Goal: Task Accomplishment & Management: Manage account settings

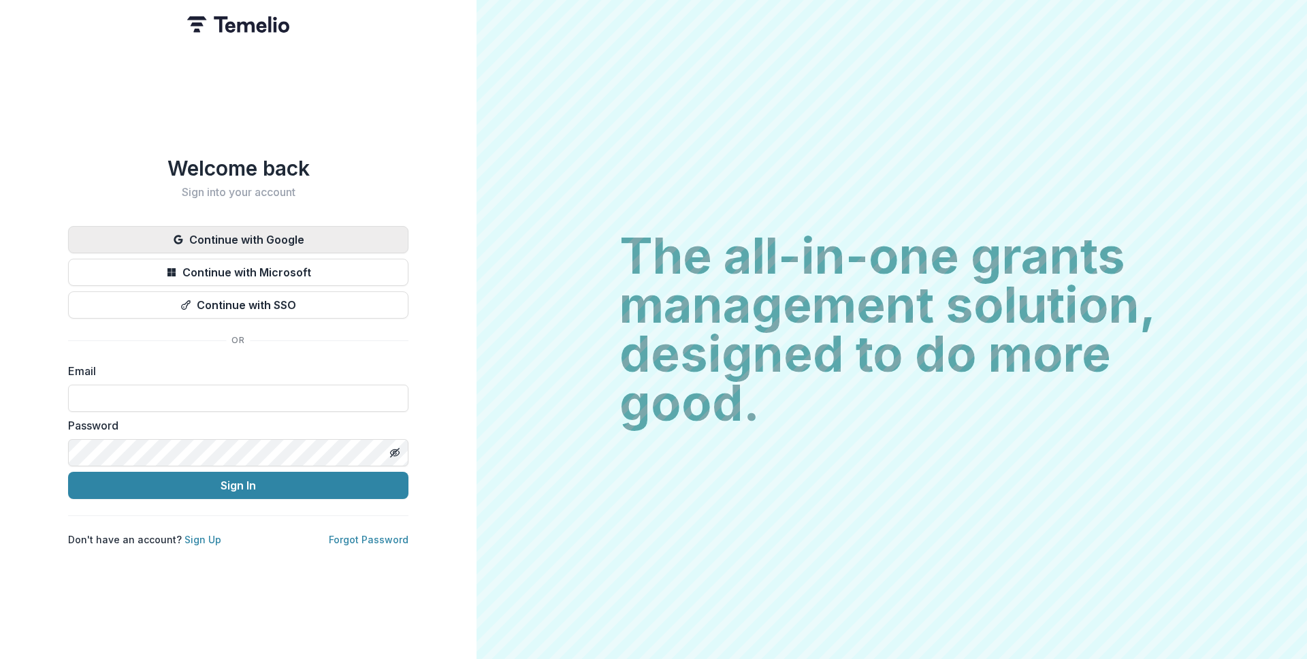
click at [272, 231] on button "Continue with Google" at bounding box center [238, 239] width 340 height 27
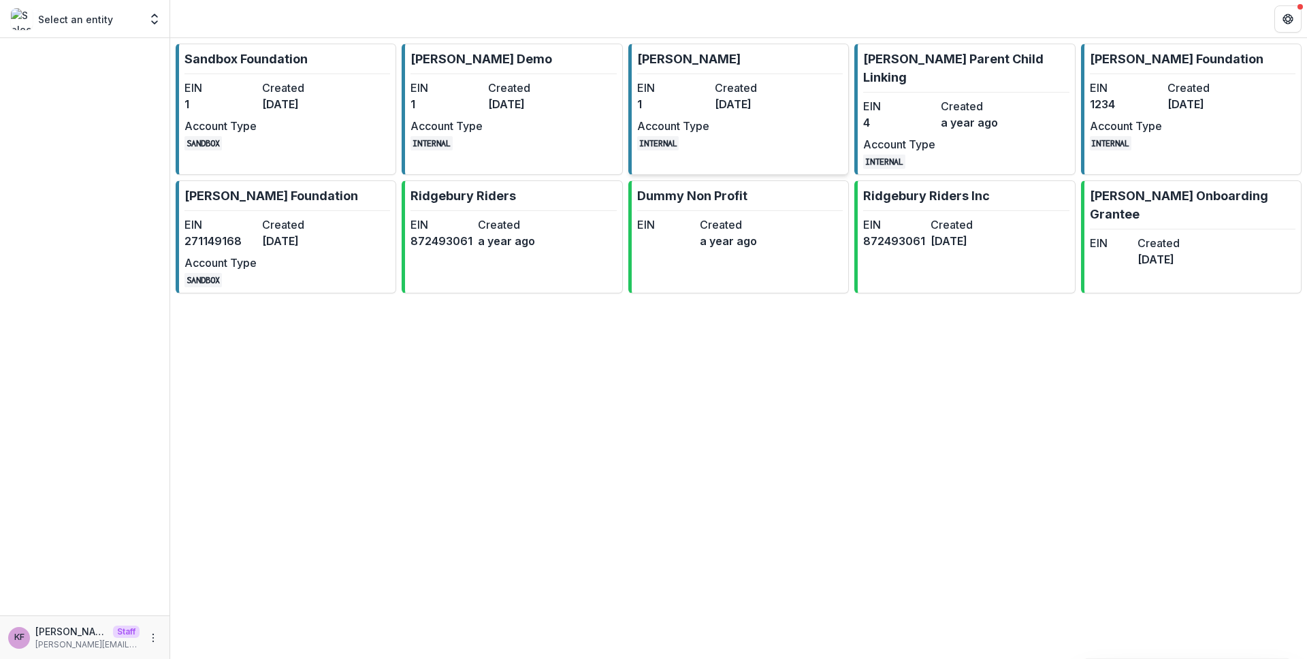
click at [745, 99] on dd "[DATE]" at bounding box center [751, 104] width 72 height 16
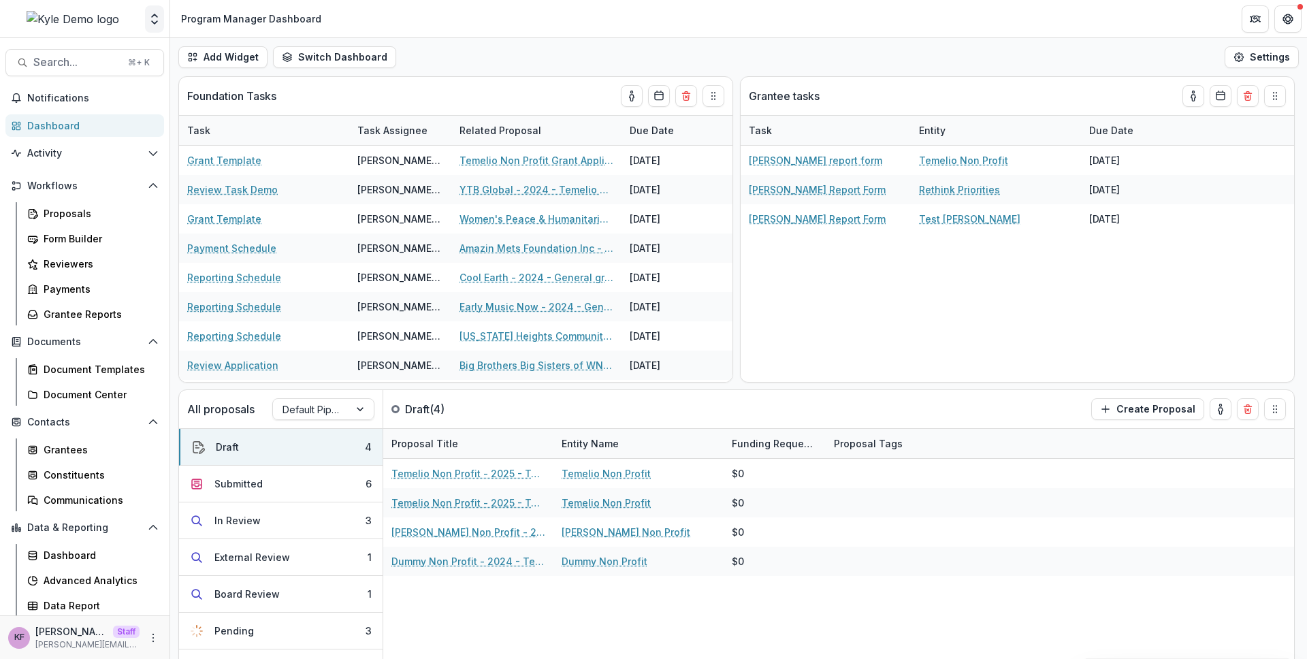
click at [157, 25] on icon "Open entity switcher" at bounding box center [155, 19] width 14 height 14
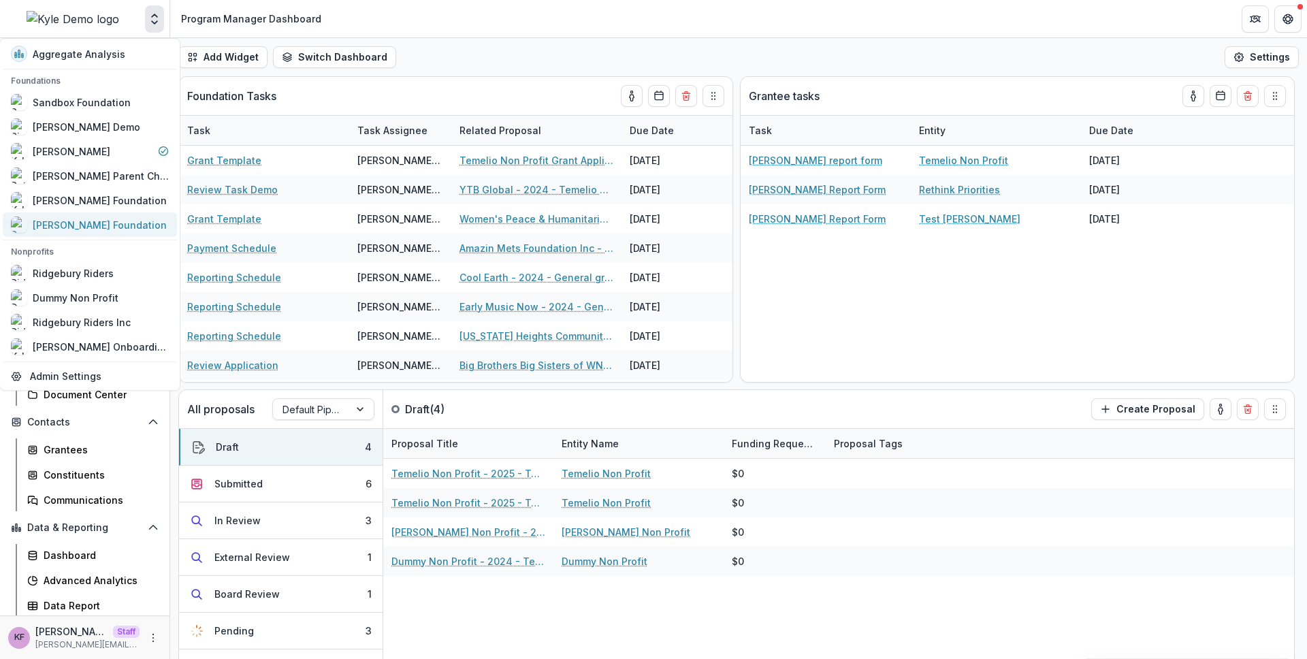
click at [79, 223] on div "[PERSON_NAME] Foundation" at bounding box center [100, 225] width 134 height 14
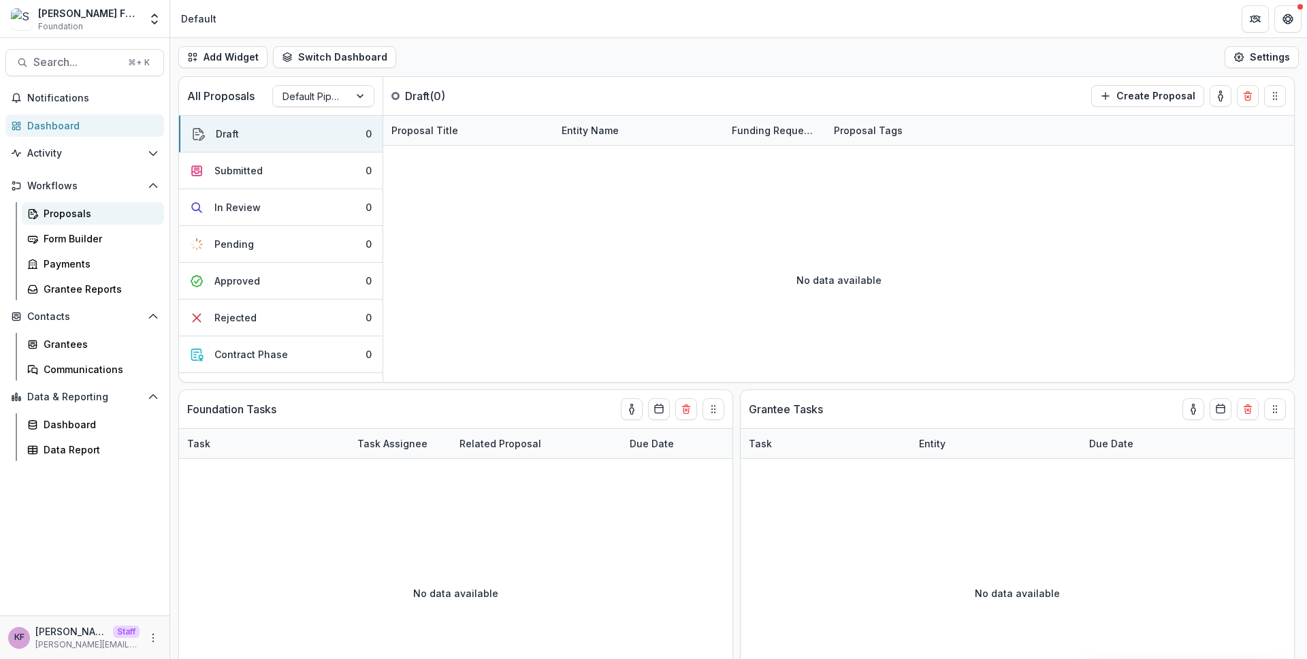
click at [113, 221] on link "Proposals" at bounding box center [93, 213] width 142 height 22
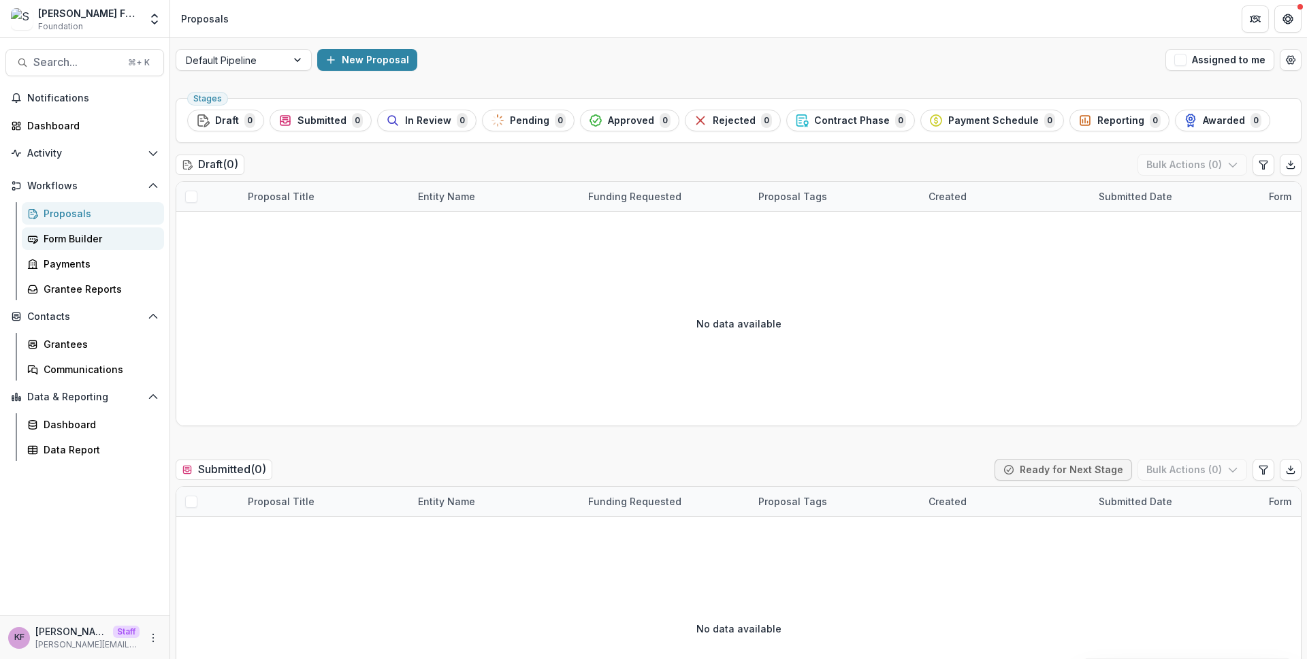
click at [106, 236] on div "Form Builder" at bounding box center [99, 238] width 110 height 14
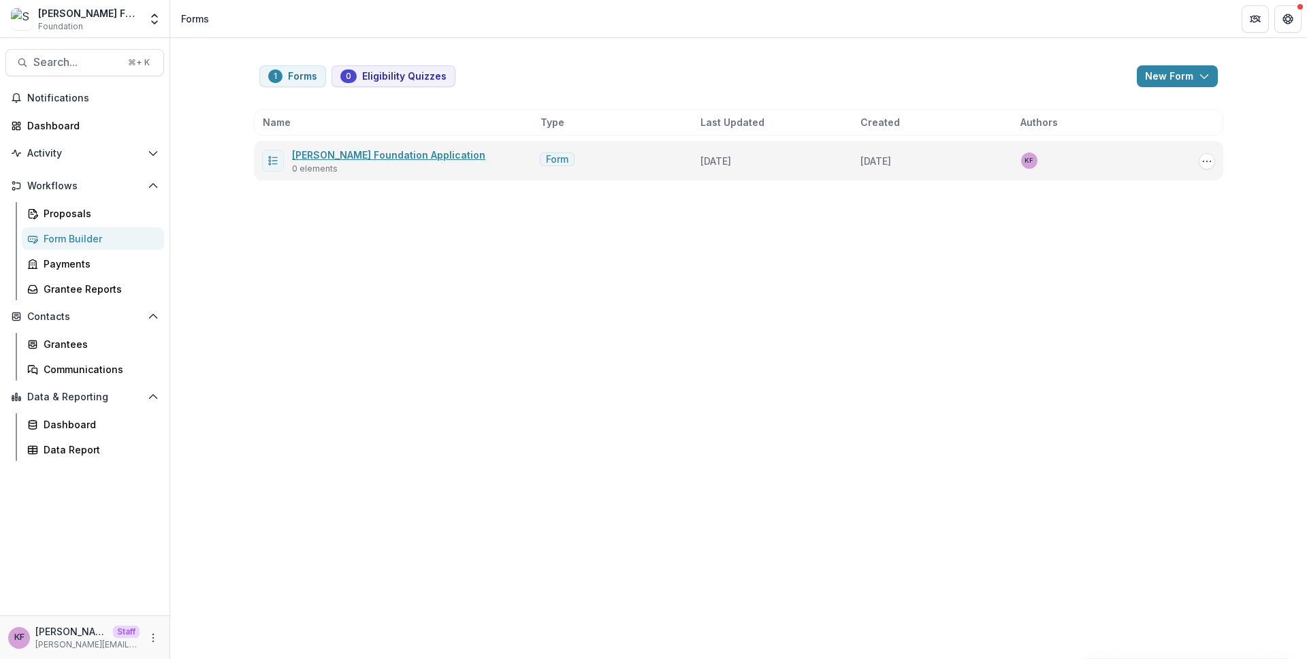
click at [414, 155] on link "[PERSON_NAME] Foundation Application" at bounding box center [388, 155] width 193 height 12
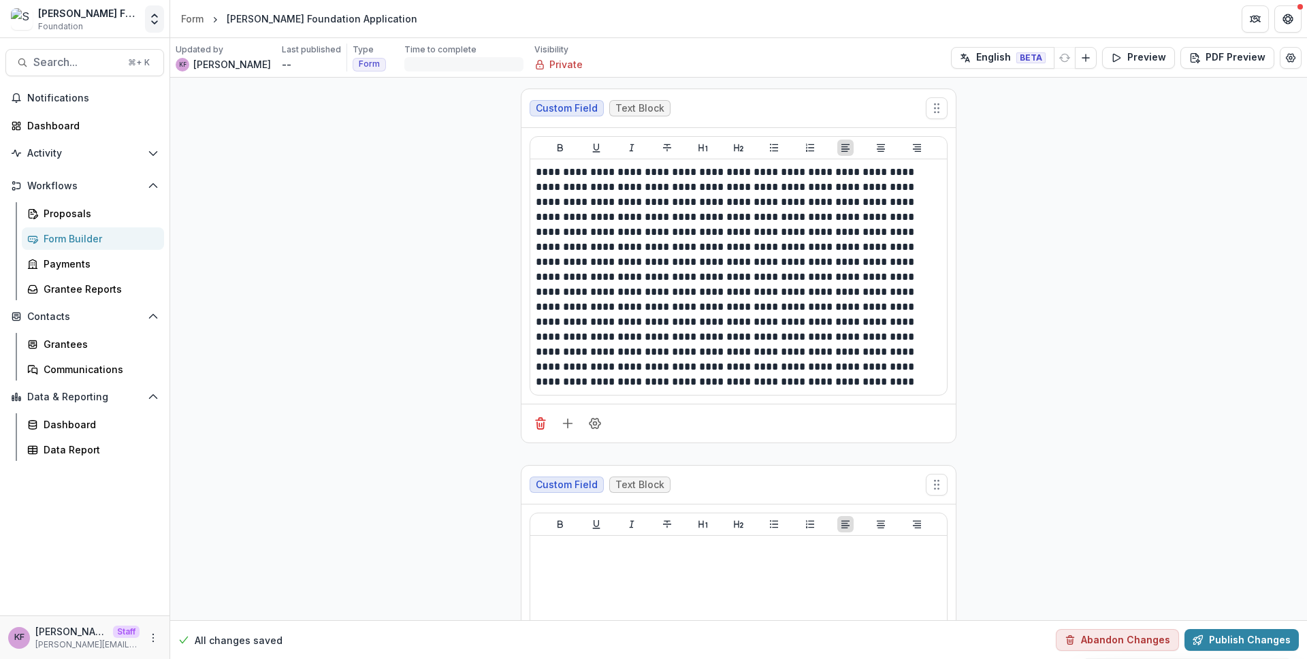
click at [158, 27] on button "Open entity switcher" at bounding box center [154, 18] width 19 height 27
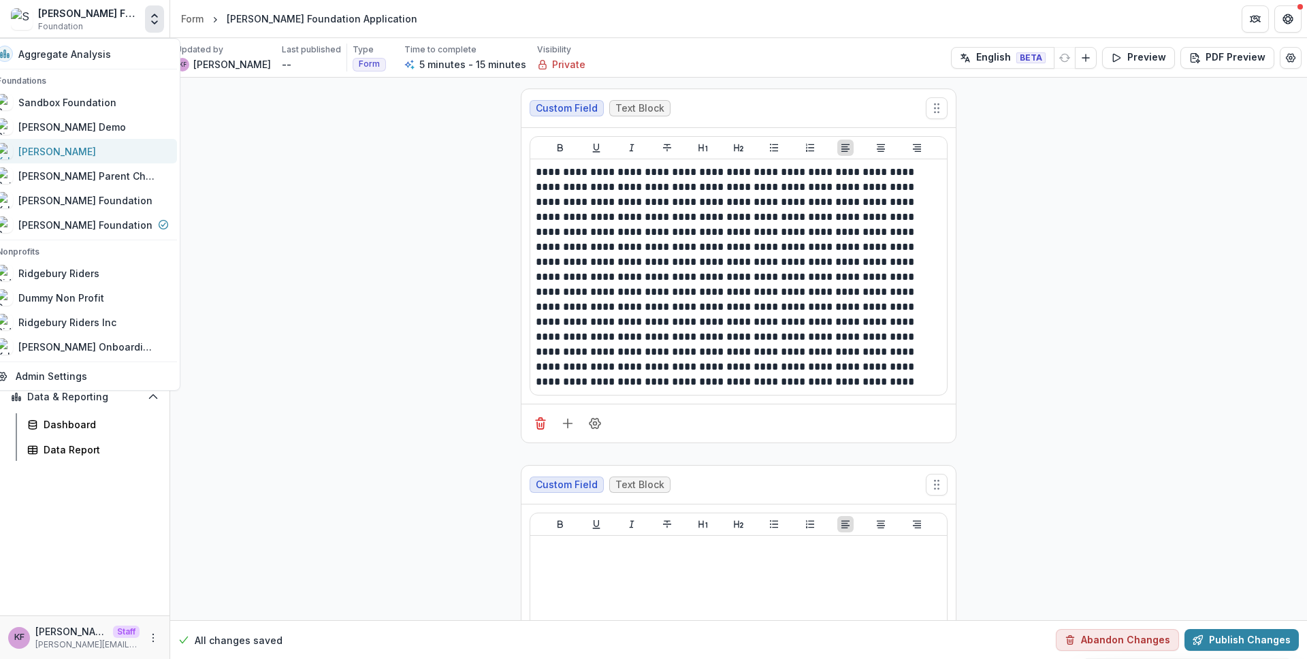
click at [99, 144] on div "[PERSON_NAME]" at bounding box center [83, 151] width 172 height 16
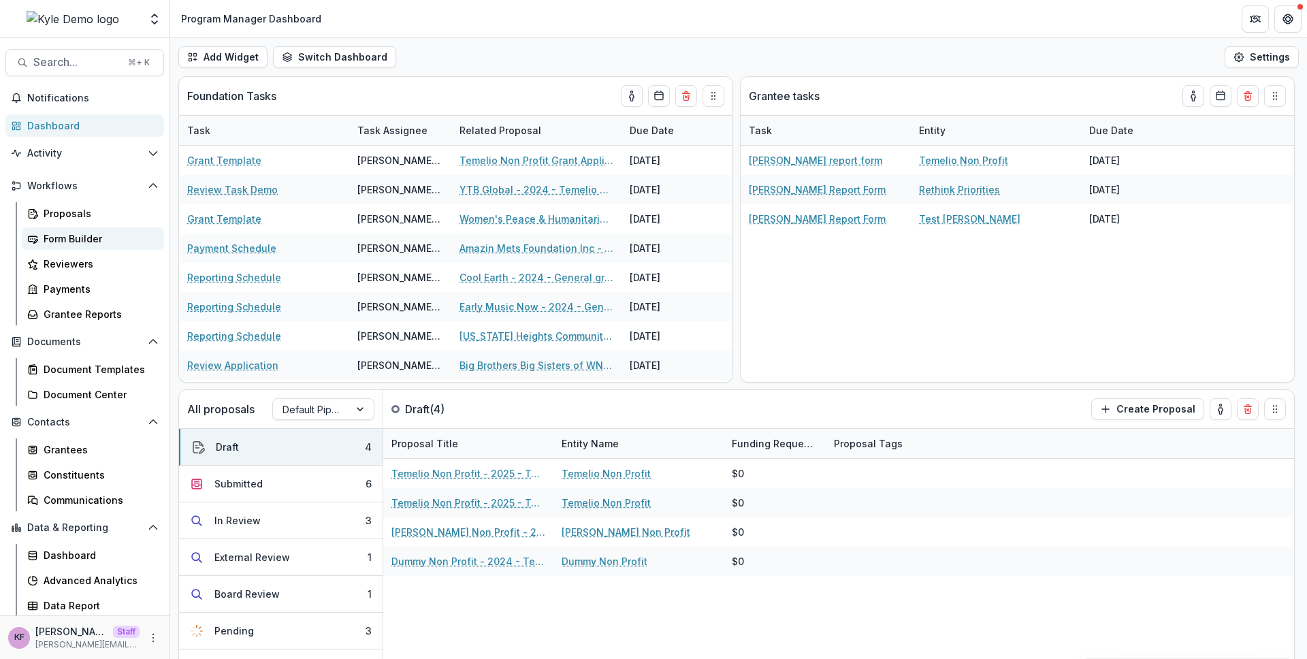
click at [89, 231] on div "Form Builder" at bounding box center [99, 238] width 110 height 14
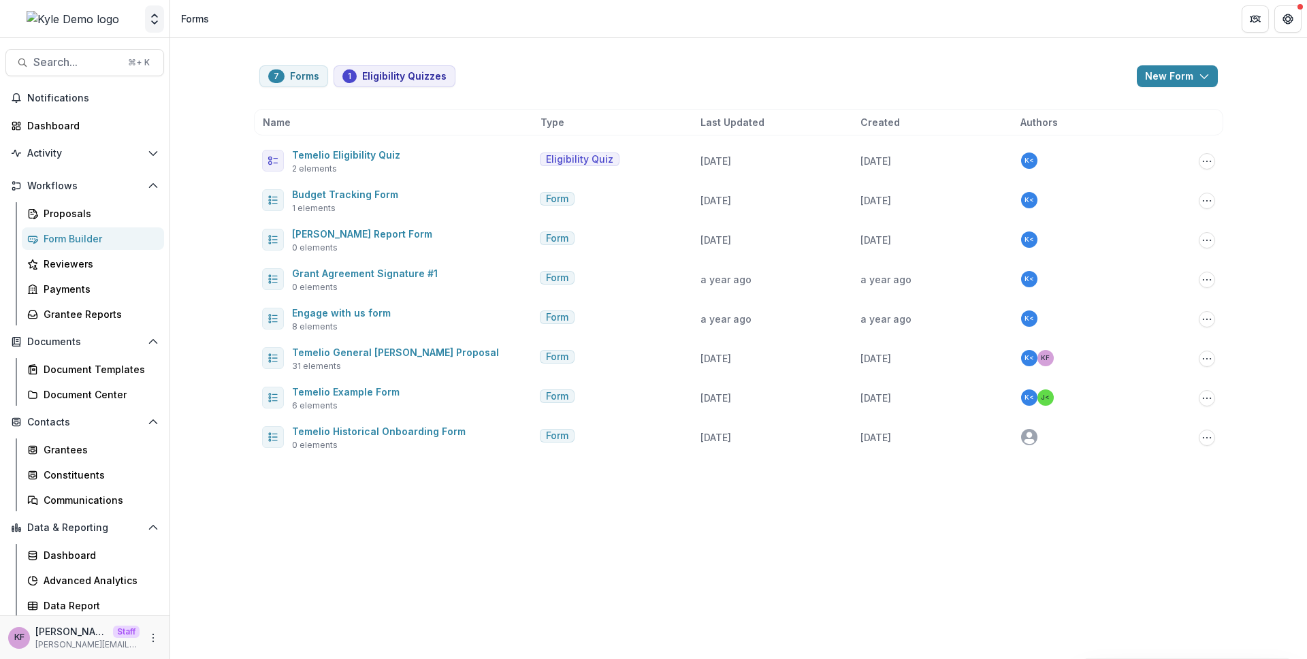
click at [149, 25] on icon "Open entity switcher" at bounding box center [155, 19] width 14 height 14
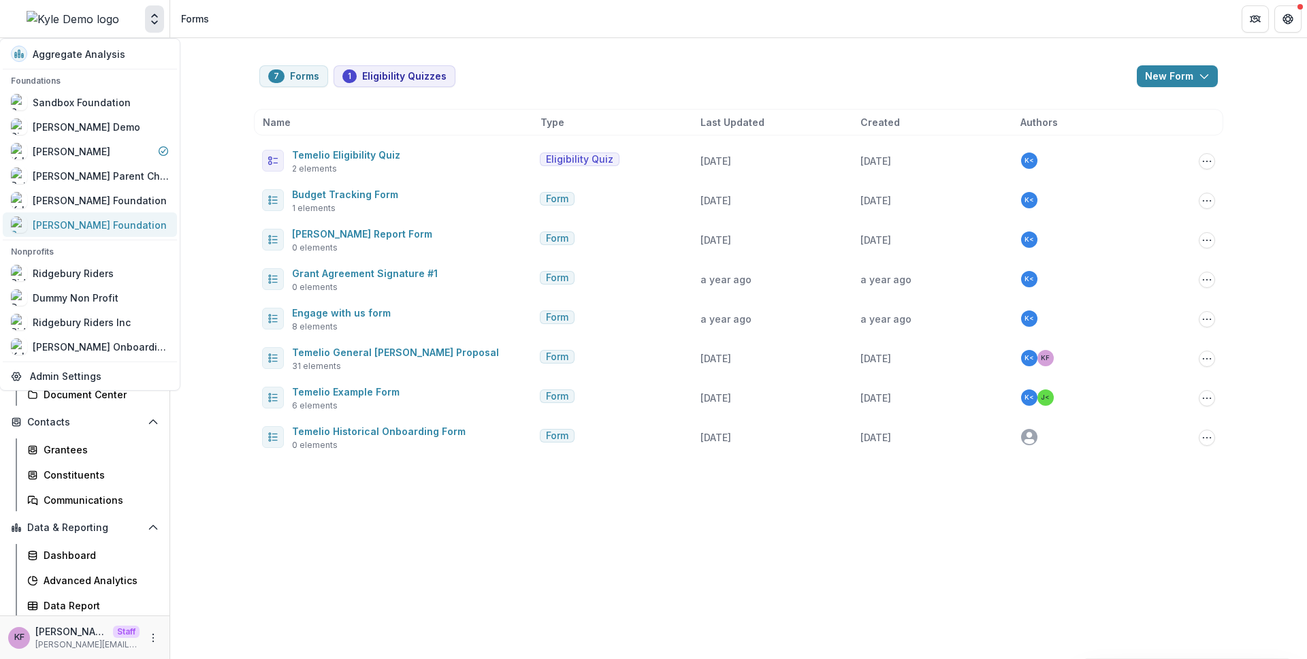
click at [101, 222] on div "[PERSON_NAME] Foundation" at bounding box center [100, 225] width 134 height 14
